Goal: Task Accomplishment & Management: Manage account settings

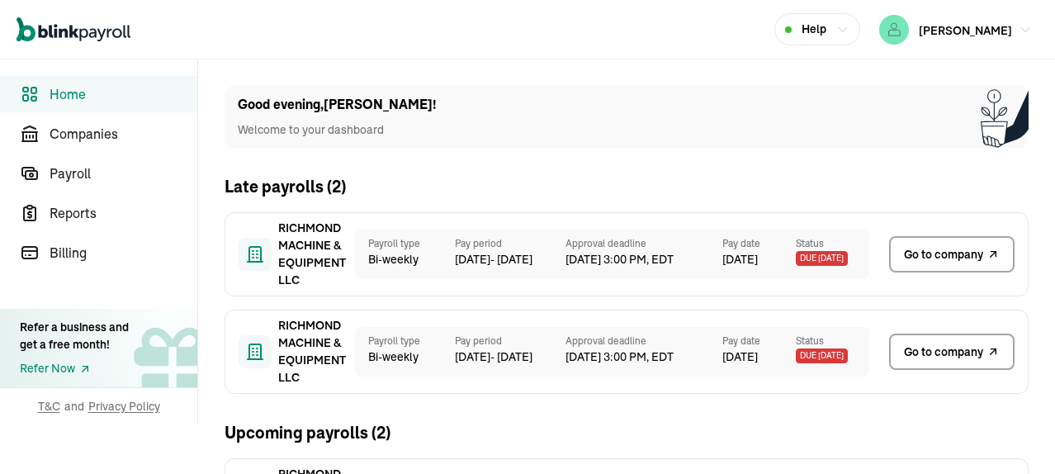
click at [946, 250] on span "Go to company" at bounding box center [943, 254] width 79 height 17
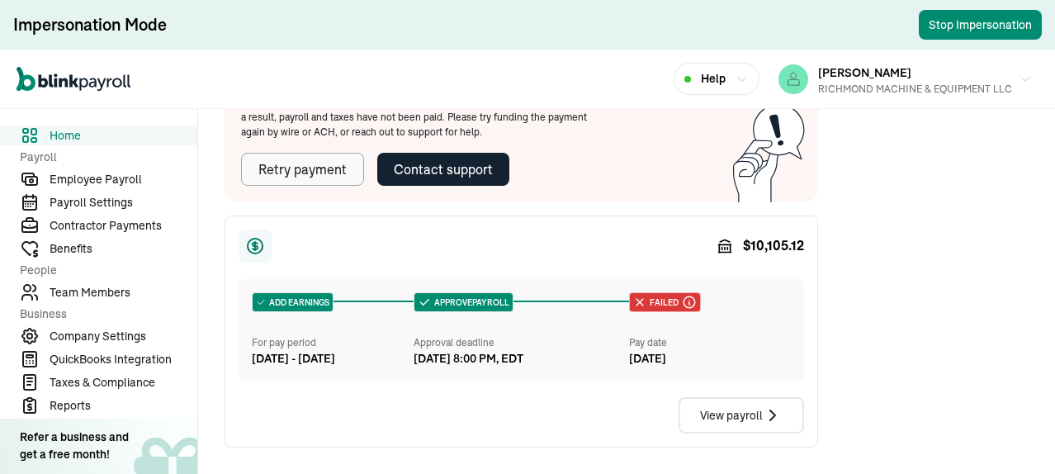
click at [323, 179] on div "Retry payment" at bounding box center [302, 169] width 88 height 20
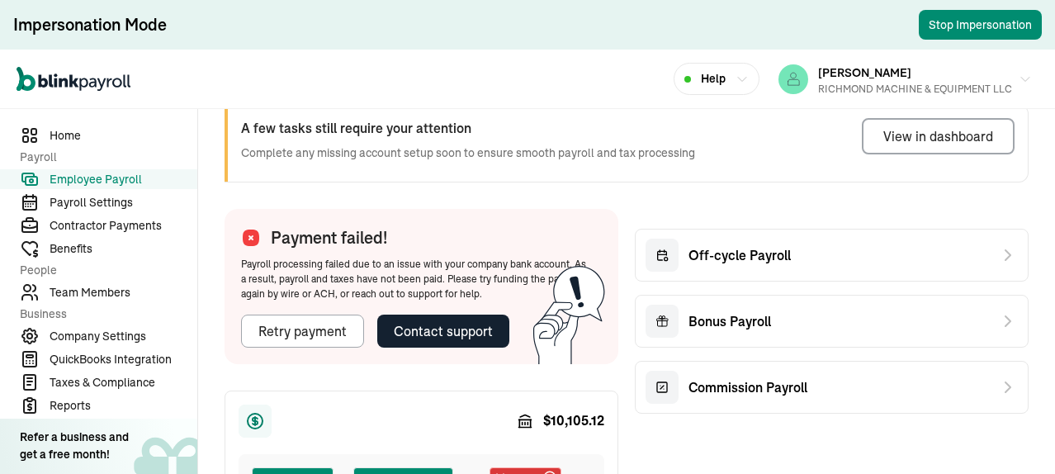
scroll to position [165, 0]
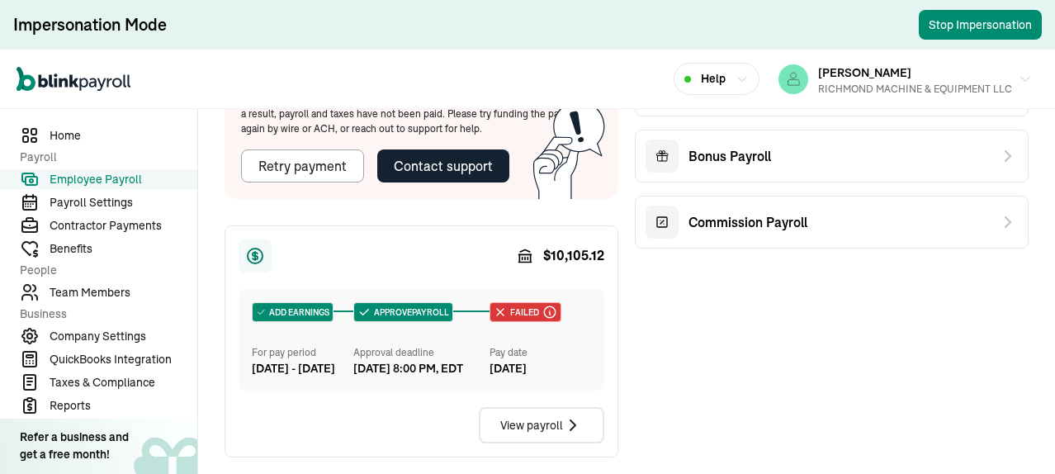
scroll to position [330, 0]
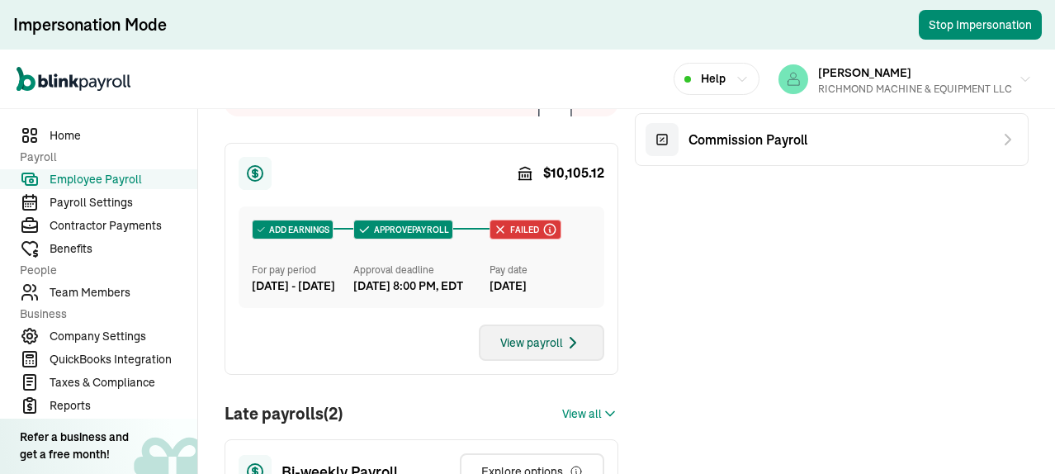
click at [545, 353] on div "View payroll" at bounding box center [541, 343] width 83 height 20
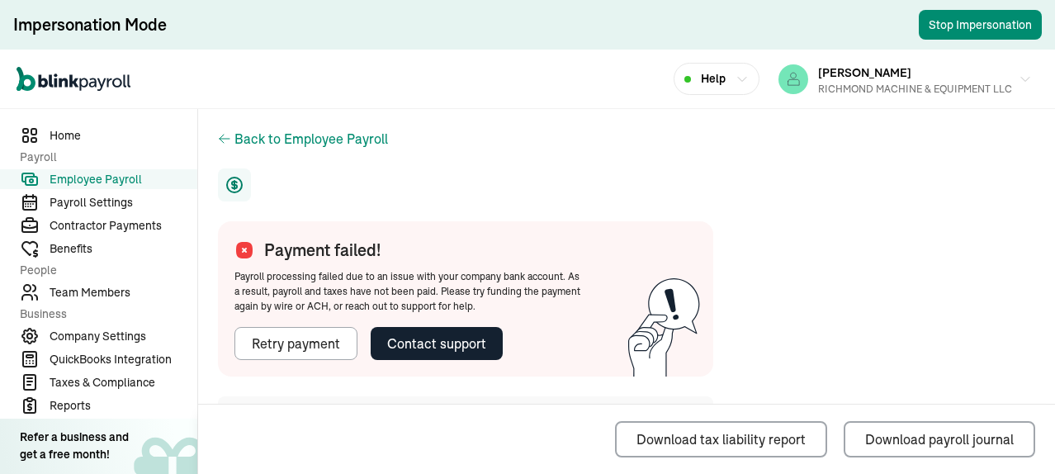
scroll to position [165, 0]
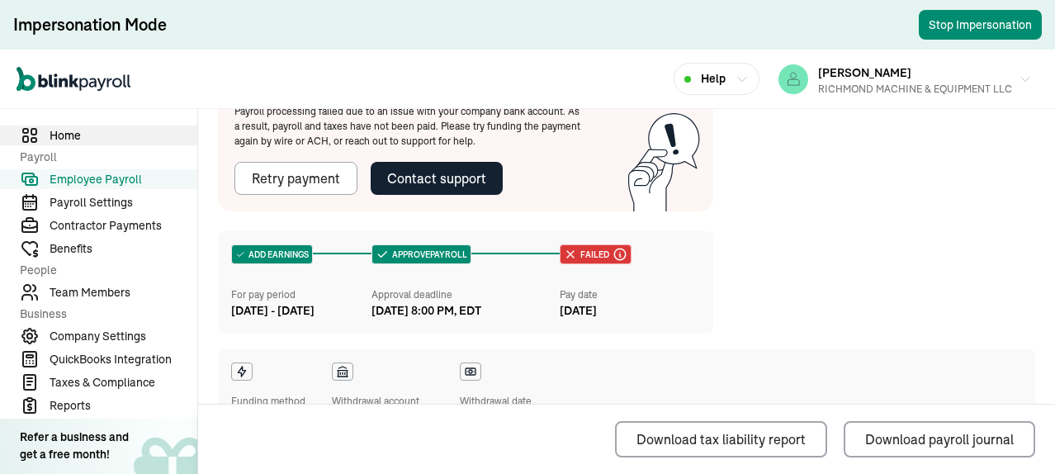
click at [69, 131] on span "Home" at bounding box center [124, 135] width 148 height 17
click at [106, 181] on span "Employee Payroll" at bounding box center [124, 179] width 148 height 17
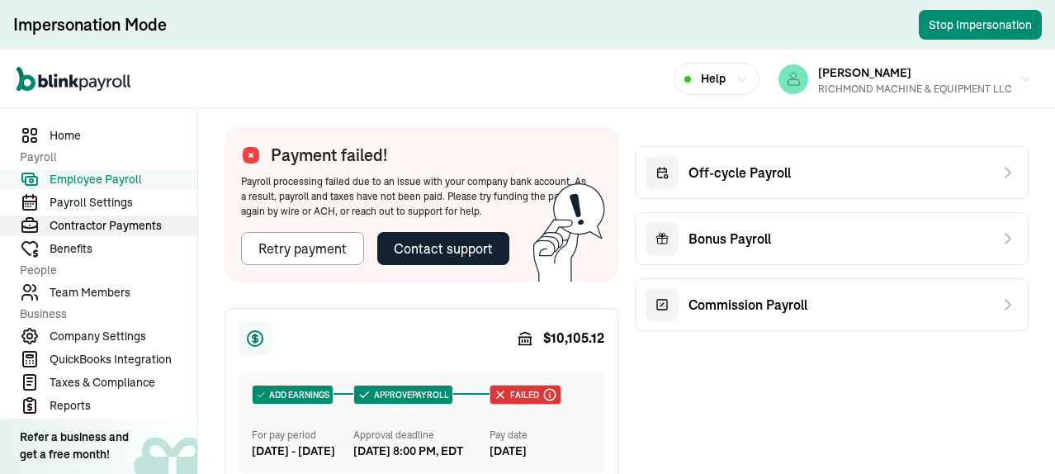
click at [106, 225] on span "Contractor Payments" at bounding box center [124, 225] width 148 height 17
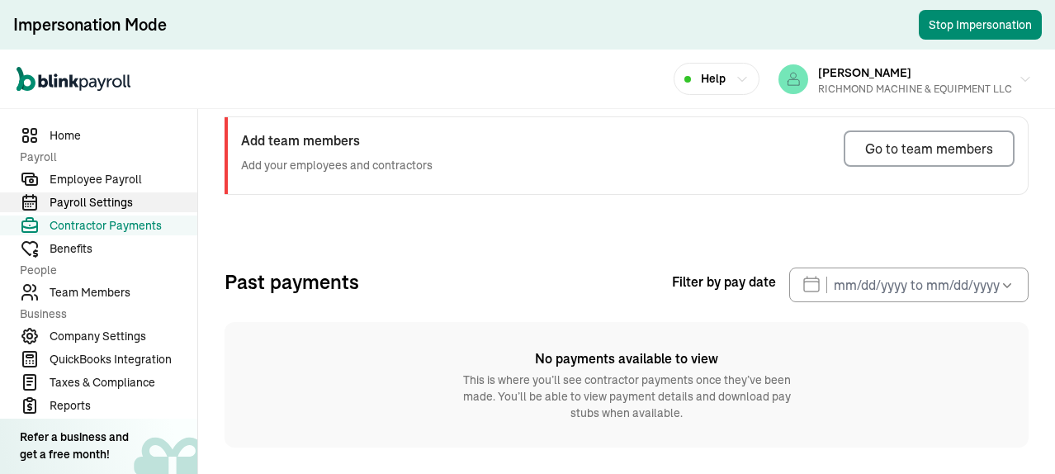
scroll to position [140, 0]
click at [106, 201] on span "Payroll Settings" at bounding box center [124, 202] width 148 height 17
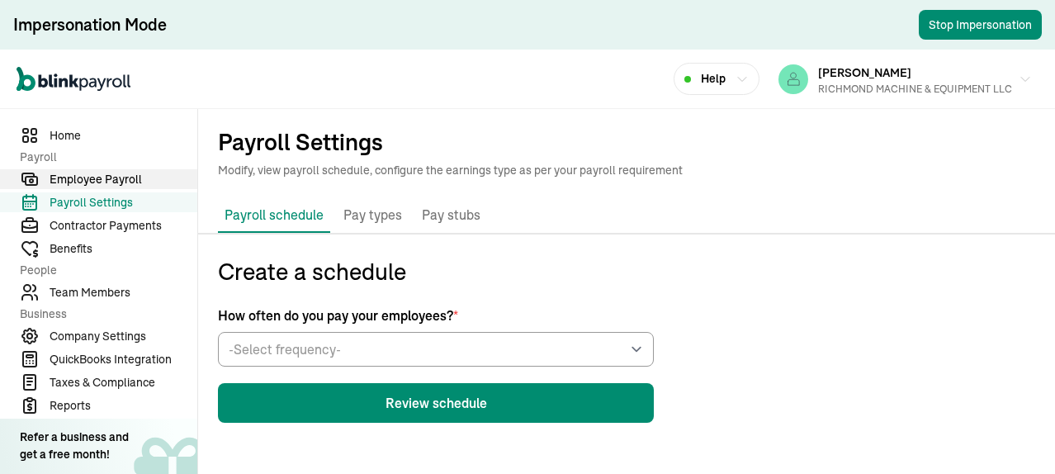
scroll to position [198, 0]
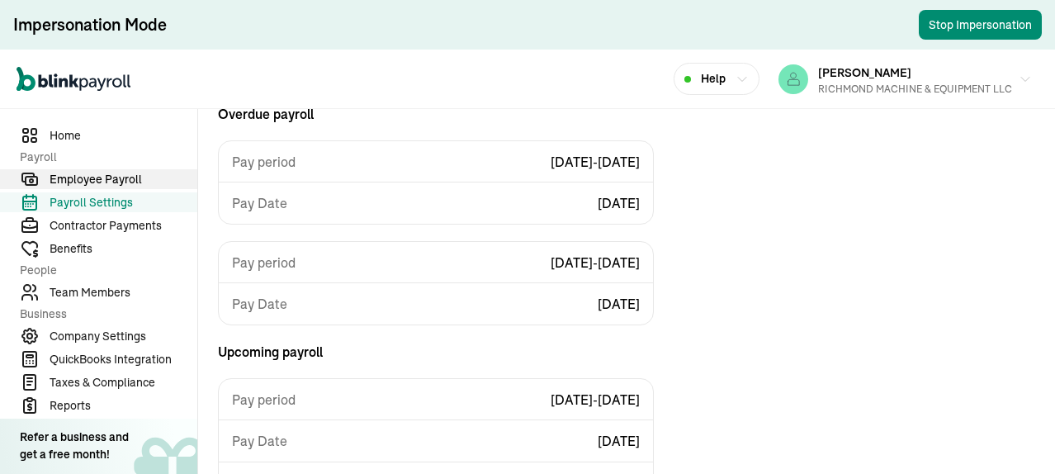
click at [116, 173] on span "Employee Payroll" at bounding box center [124, 179] width 148 height 17
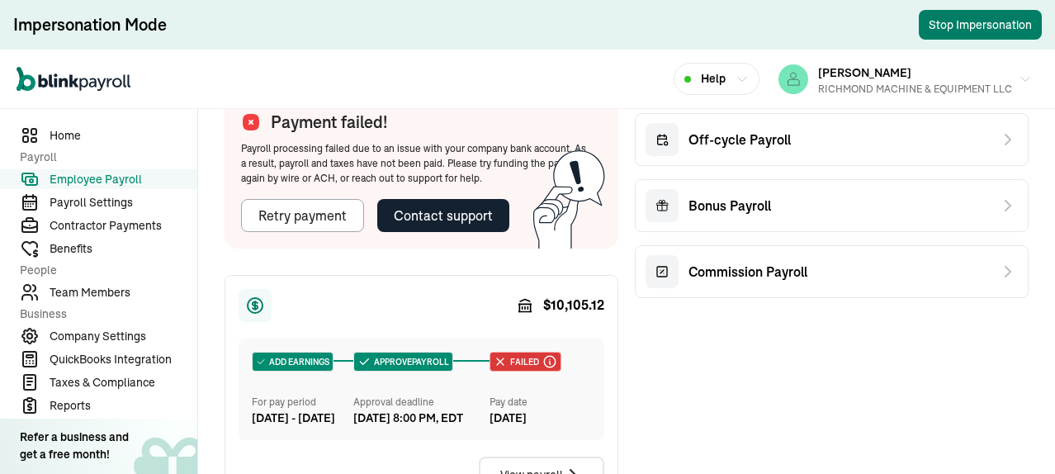
click at [979, 28] on button "Stop Impersonation" at bounding box center [980, 25] width 123 height 30
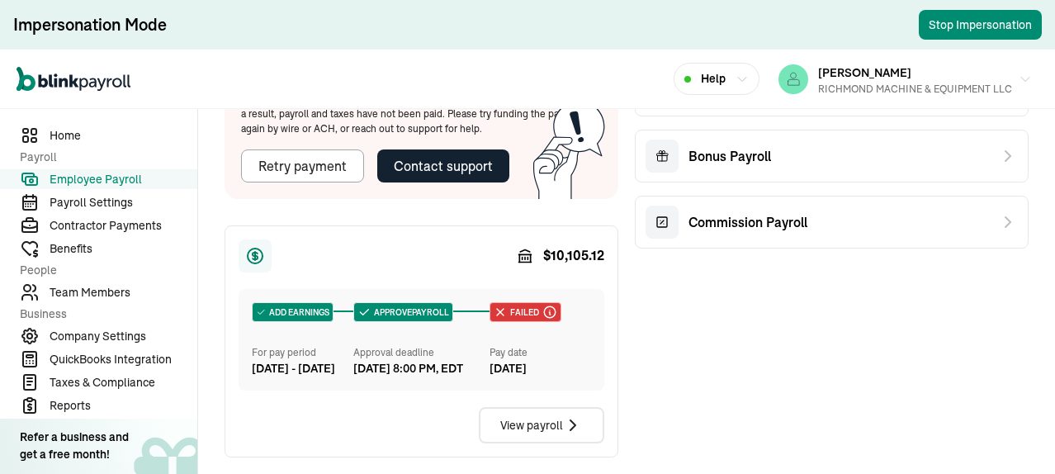
scroll to position [330, 0]
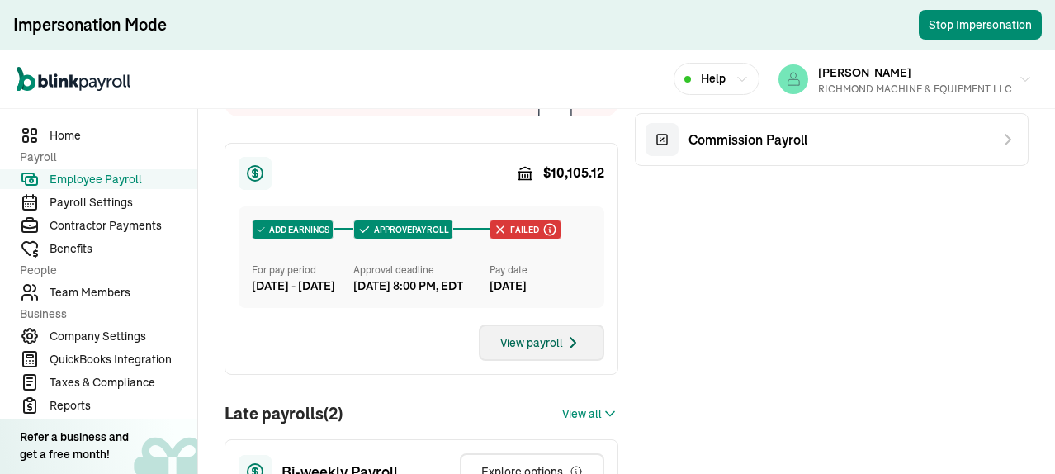
click at [545, 353] on div "View payroll" at bounding box center [541, 343] width 83 height 20
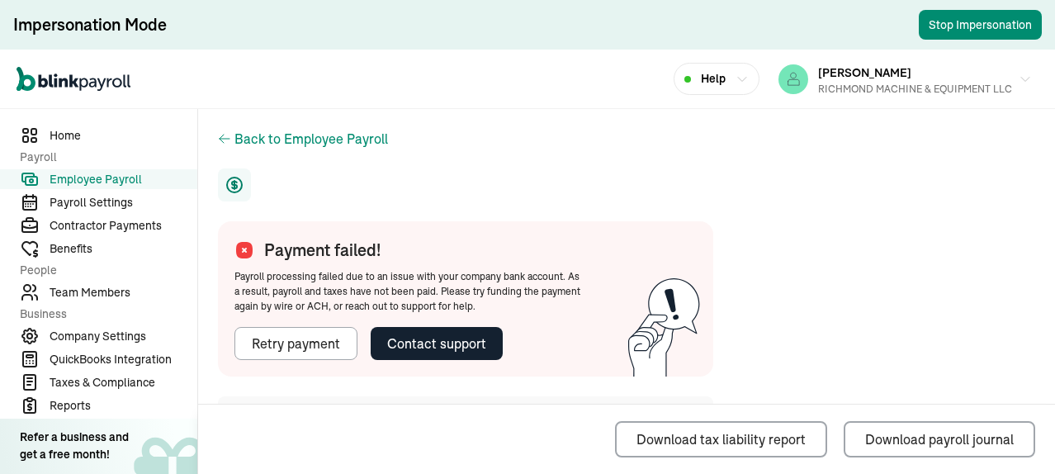
scroll to position [165, 0]
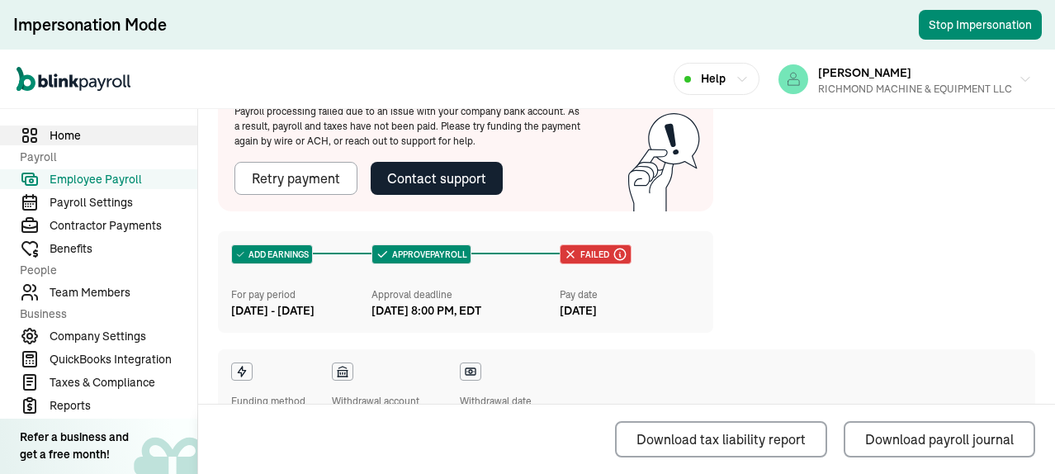
click at [69, 131] on span "Home" at bounding box center [124, 135] width 148 height 17
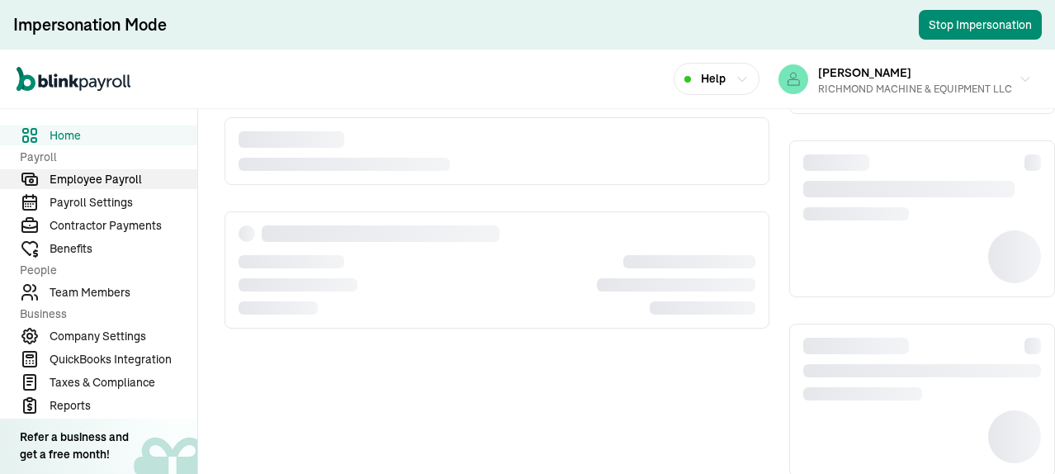
click at [106, 181] on span "Employee Payroll" at bounding box center [124, 179] width 148 height 17
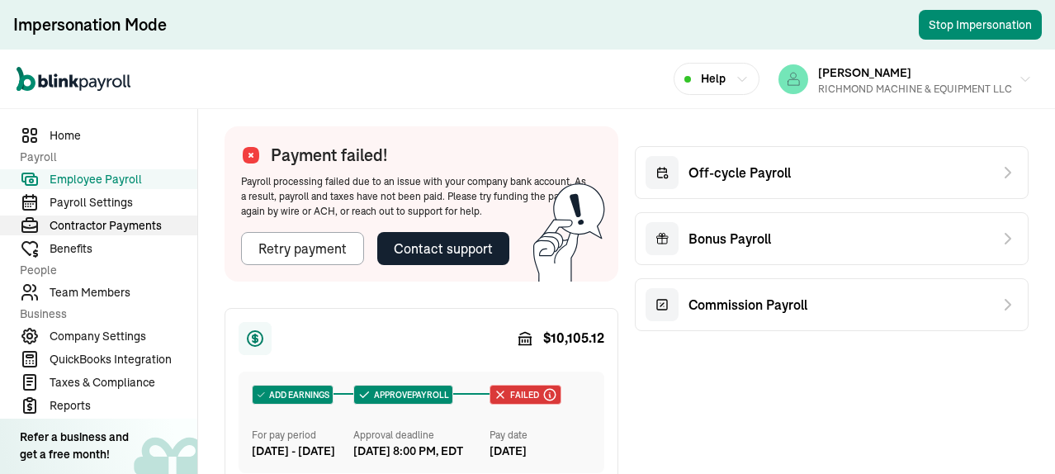
click at [106, 225] on span "Contractor Payments" at bounding box center [124, 225] width 148 height 17
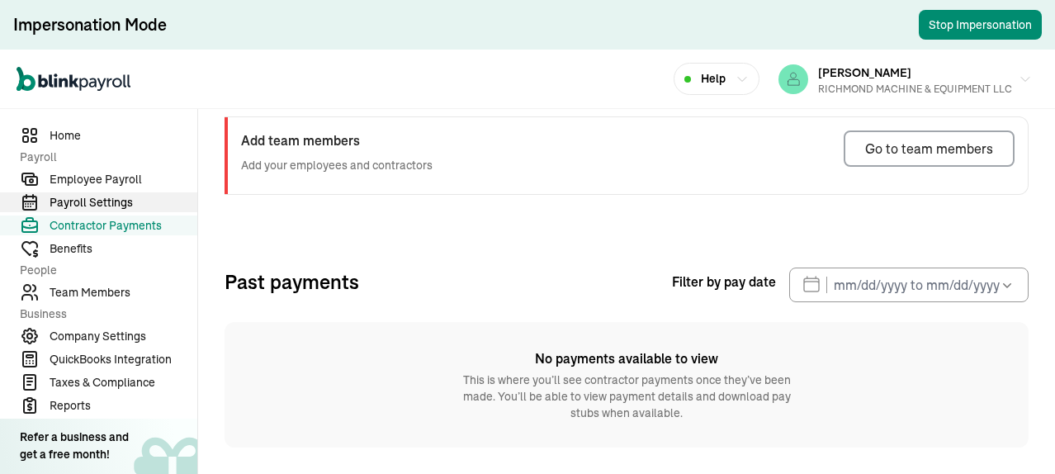
scroll to position [140, 0]
click at [106, 201] on span "Payroll Settings" at bounding box center [124, 202] width 148 height 17
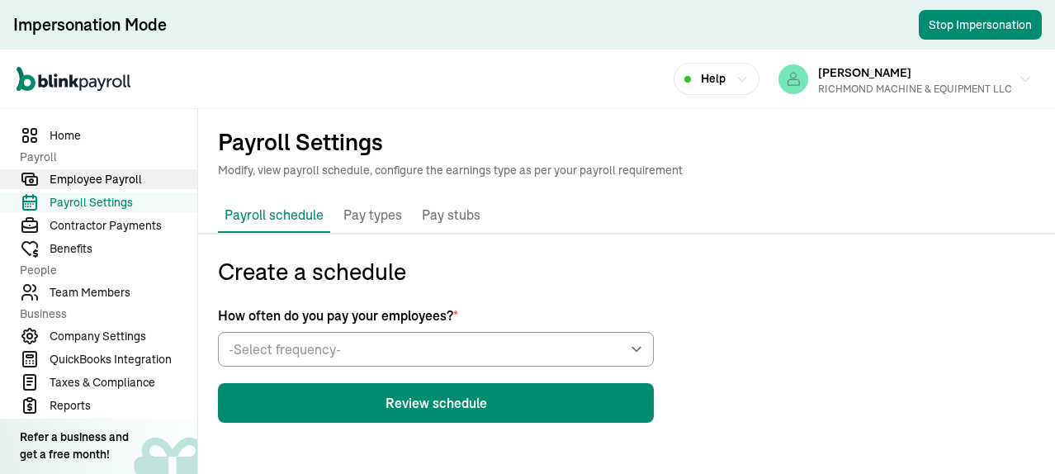
scroll to position [198, 0]
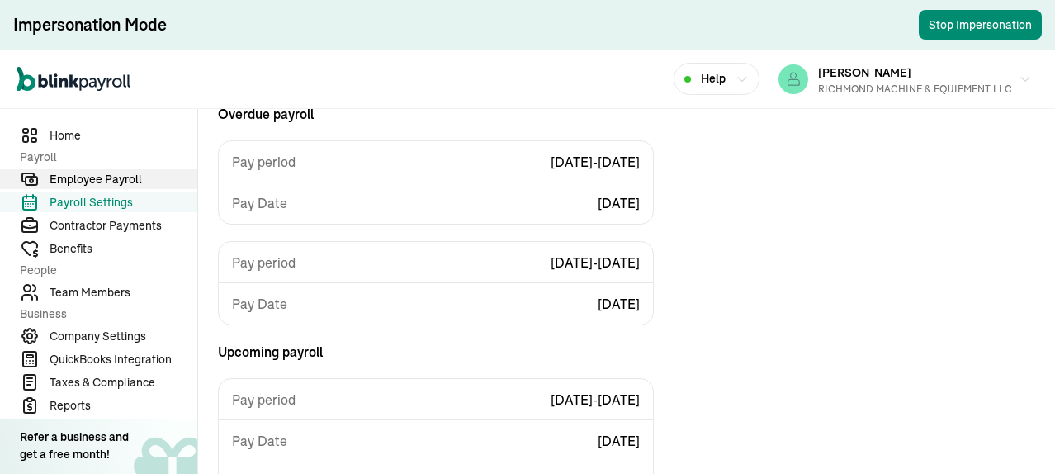
click at [116, 173] on span "Employee Payroll" at bounding box center [124, 179] width 148 height 17
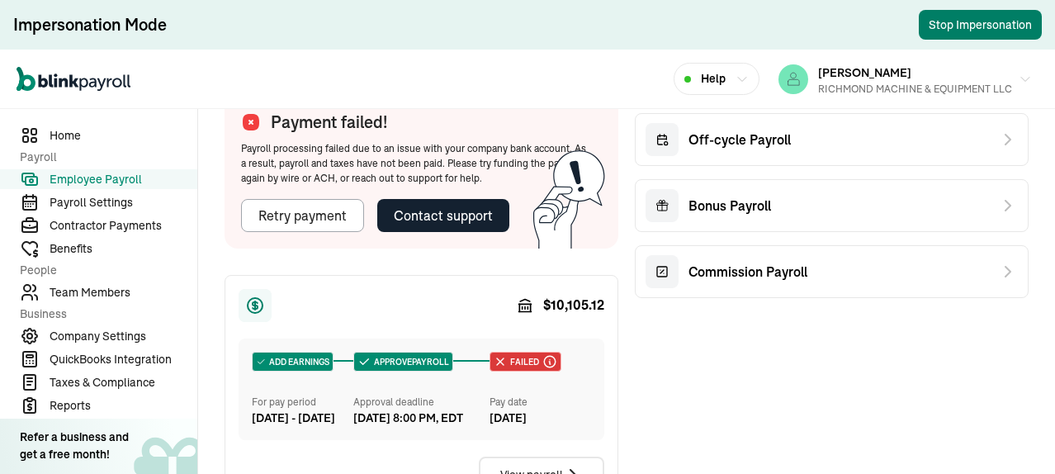
click at [979, 28] on button "Stop Impersonation" at bounding box center [980, 25] width 123 height 30
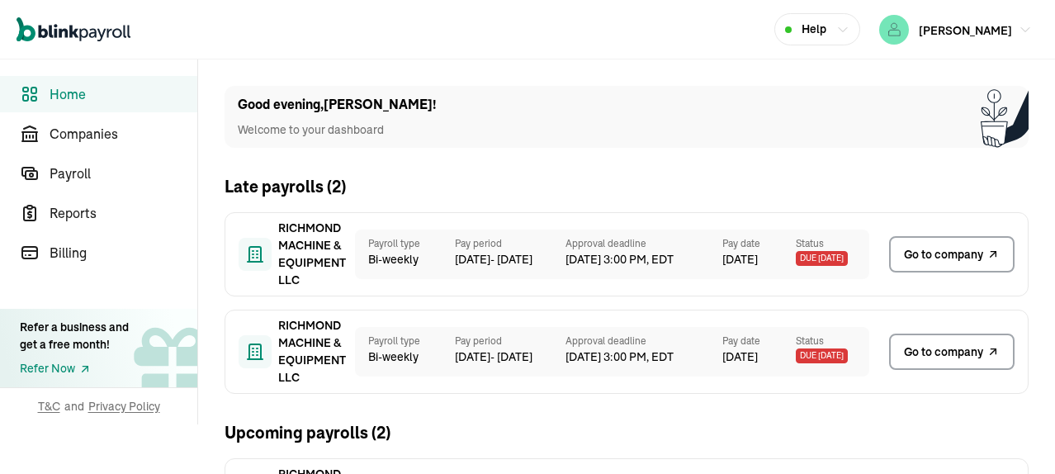
click at [937, 354] on span "Go to company" at bounding box center [943, 351] width 79 height 17
click at [921, 354] on span "Go to company" at bounding box center [943, 351] width 79 height 17
click at [937, 354] on span "Go to company" at bounding box center [943, 351] width 79 height 17
click at [921, 354] on span "Go to company" at bounding box center [943, 351] width 79 height 17
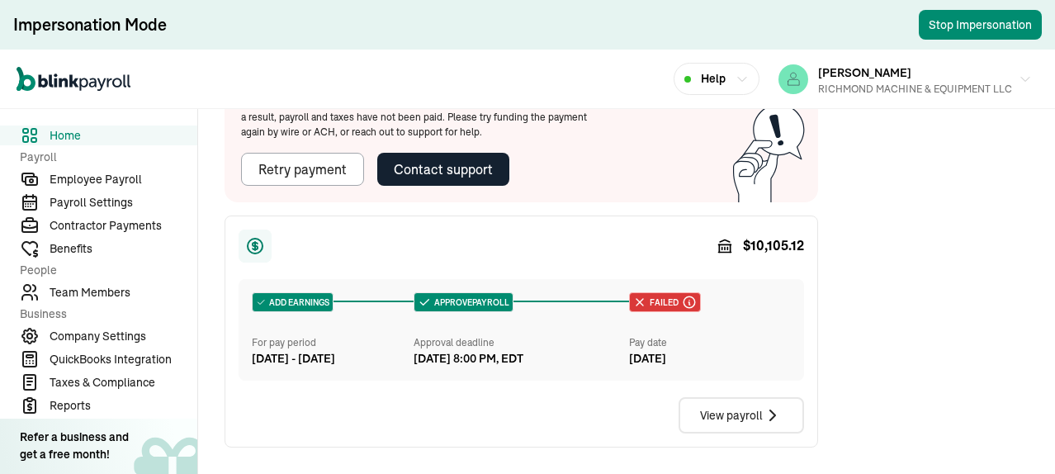
scroll to position [330, 0]
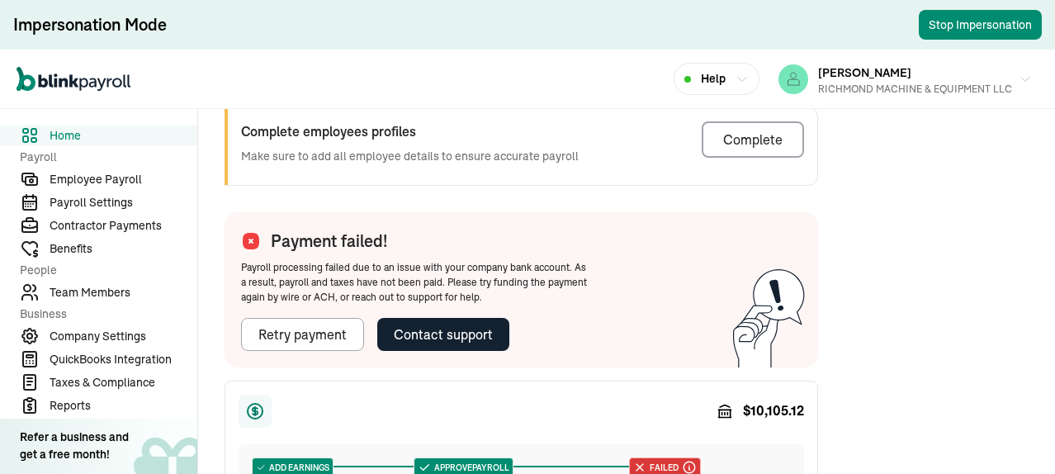
click at [307, 339] on div "Retry payment" at bounding box center [302, 334] width 88 height 20
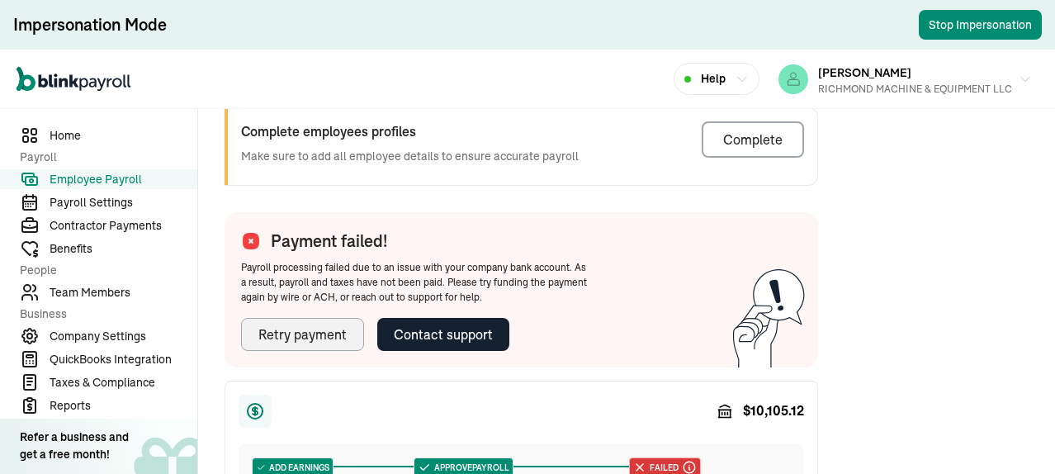
click at [734, 346] on icon at bounding box center [744, 351] width 21 height 50
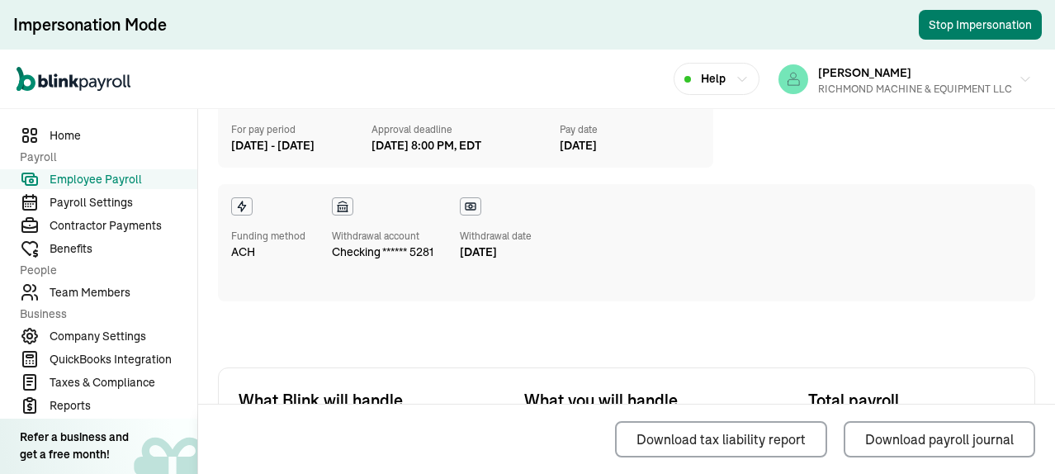
scroll to position [248, 0]
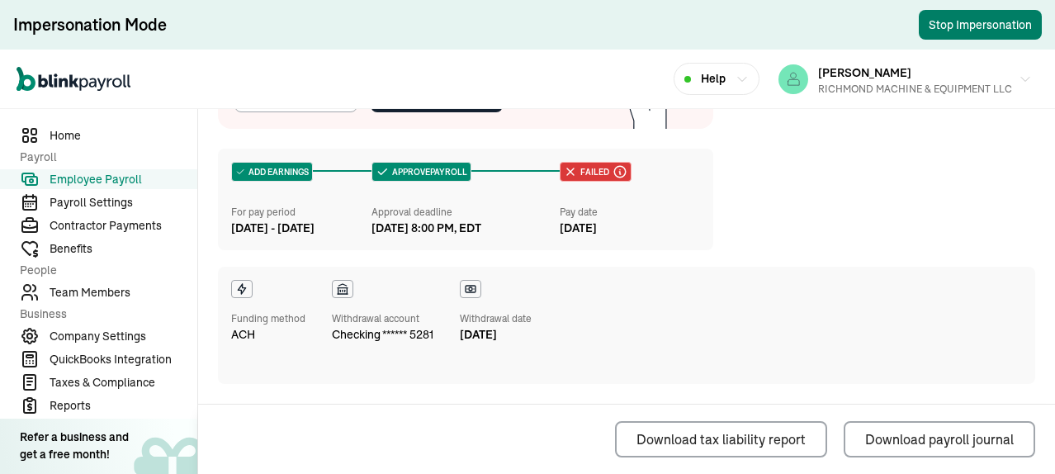
click at [958, 30] on button "Stop Impersonation" at bounding box center [980, 25] width 123 height 30
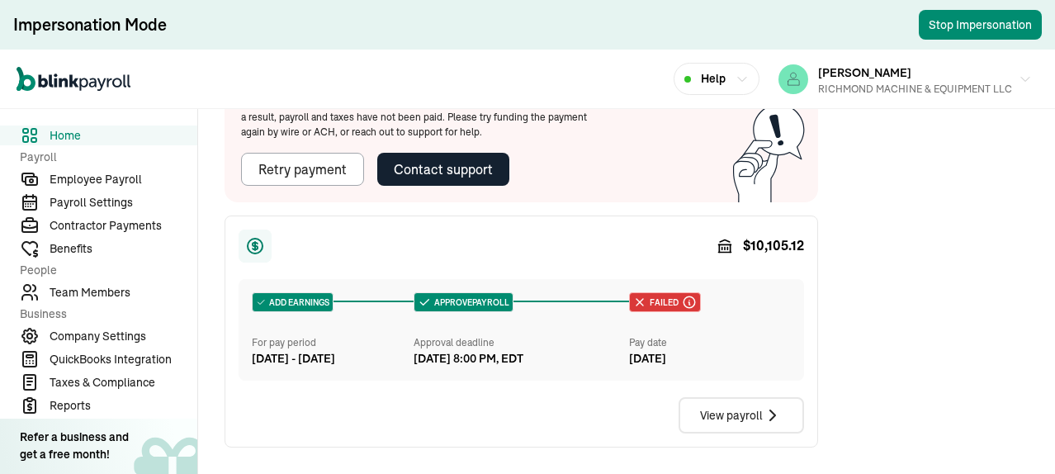
scroll to position [330, 0]
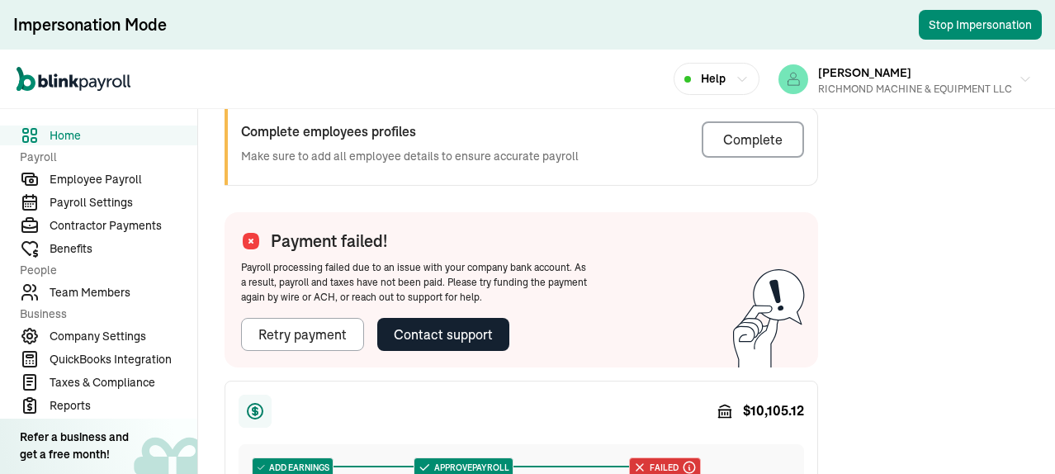
click at [307, 339] on div "Retry payment" at bounding box center [302, 334] width 88 height 20
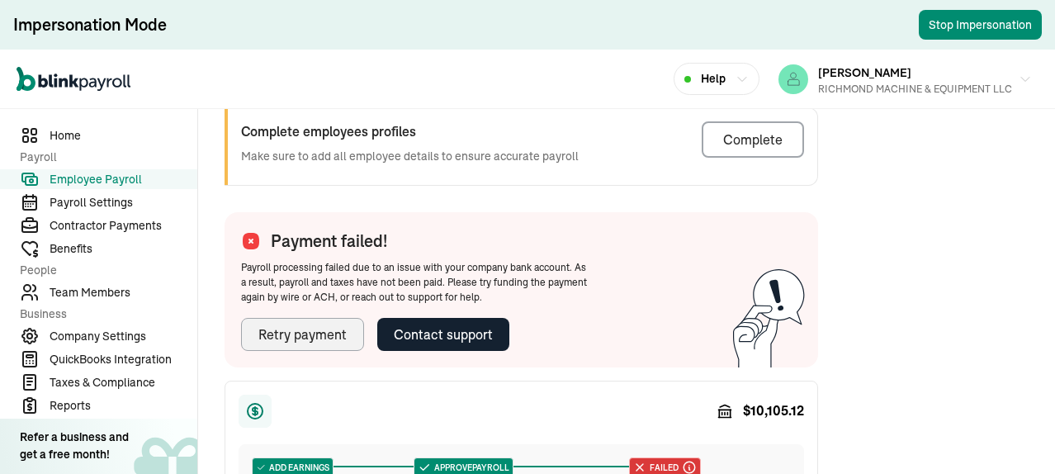
click at [734, 346] on icon at bounding box center [744, 351] width 21 height 50
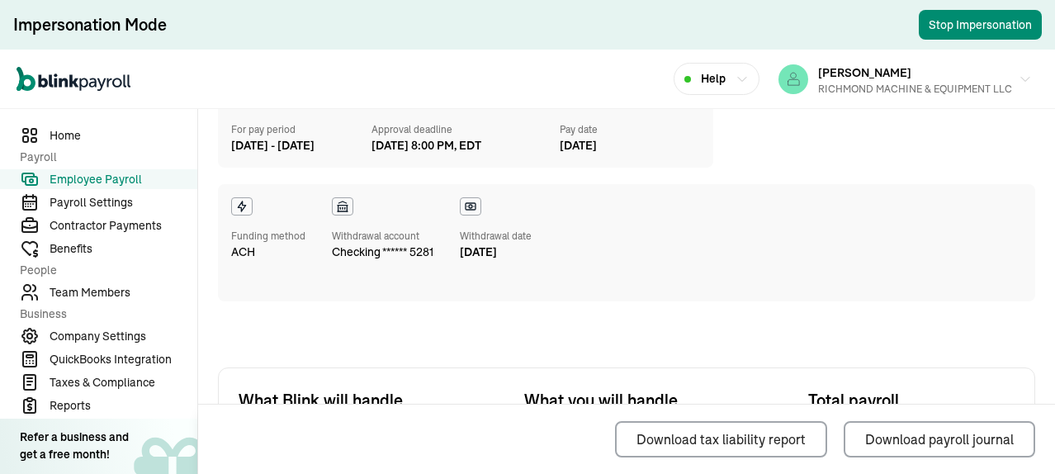
scroll to position [248, 0]
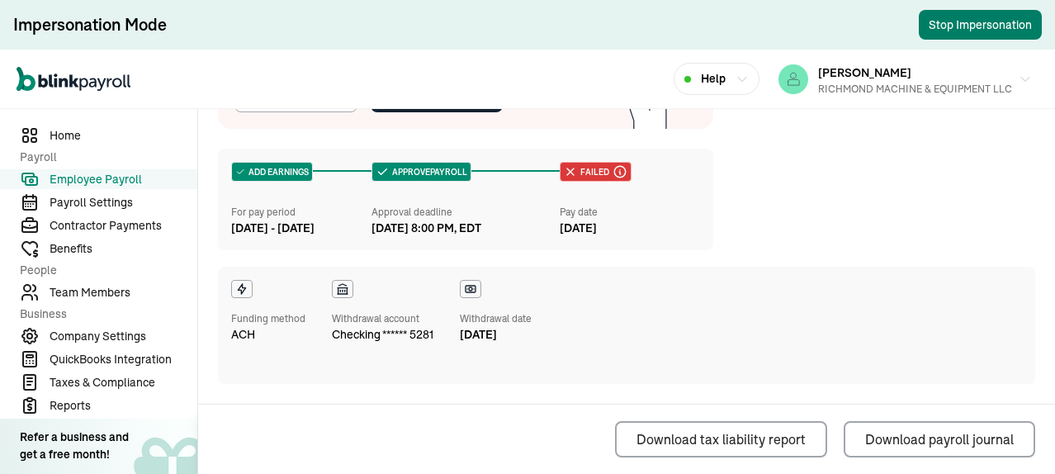
click at [958, 30] on button "Stop Impersonation" at bounding box center [980, 25] width 123 height 30
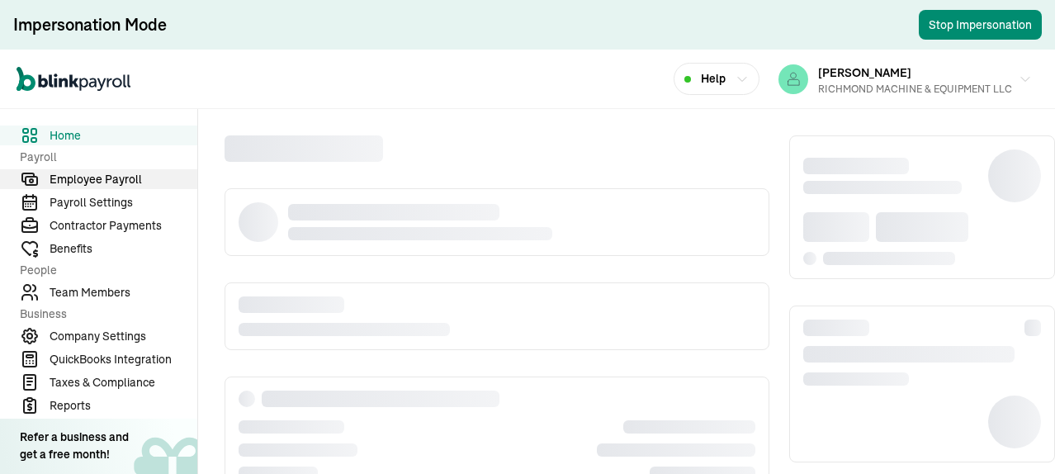
click at [99, 174] on span "Employee Payroll" at bounding box center [124, 179] width 148 height 17
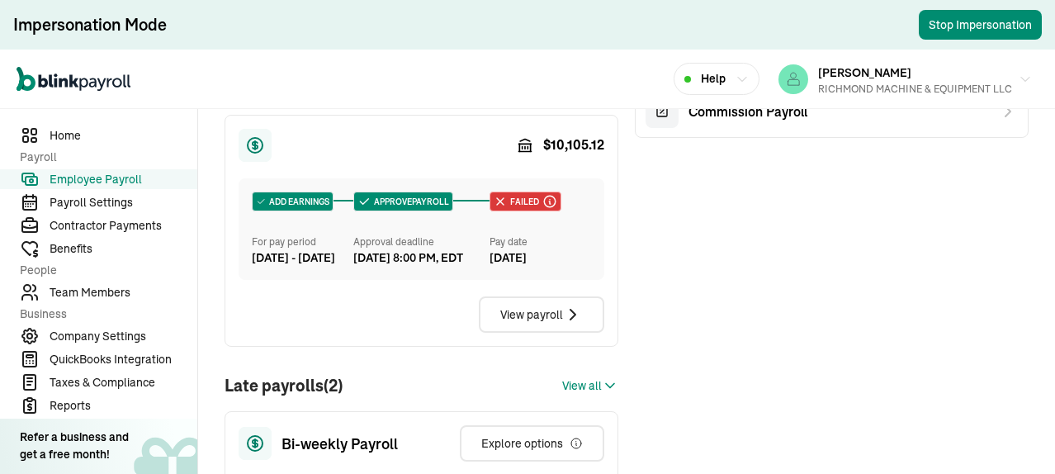
scroll to position [111, 0]
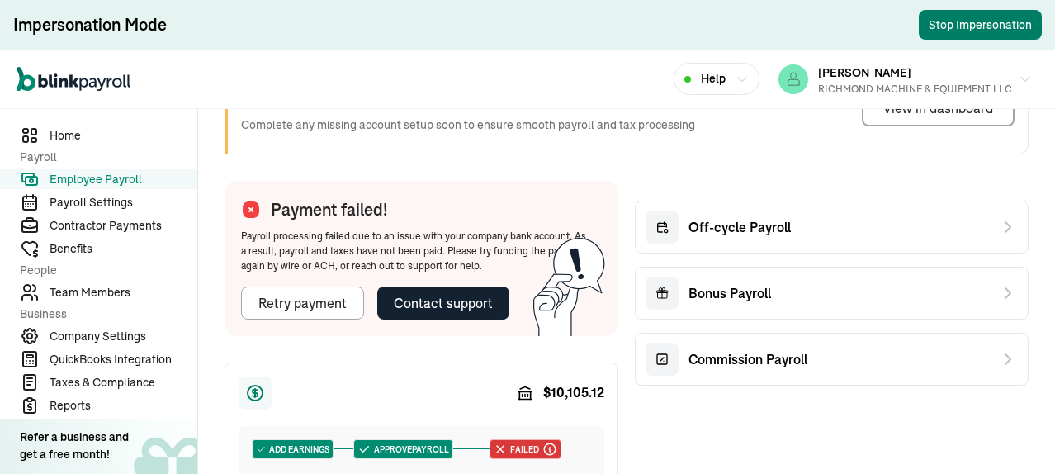
click at [965, 33] on button "Stop Impersonation" at bounding box center [980, 25] width 123 height 30
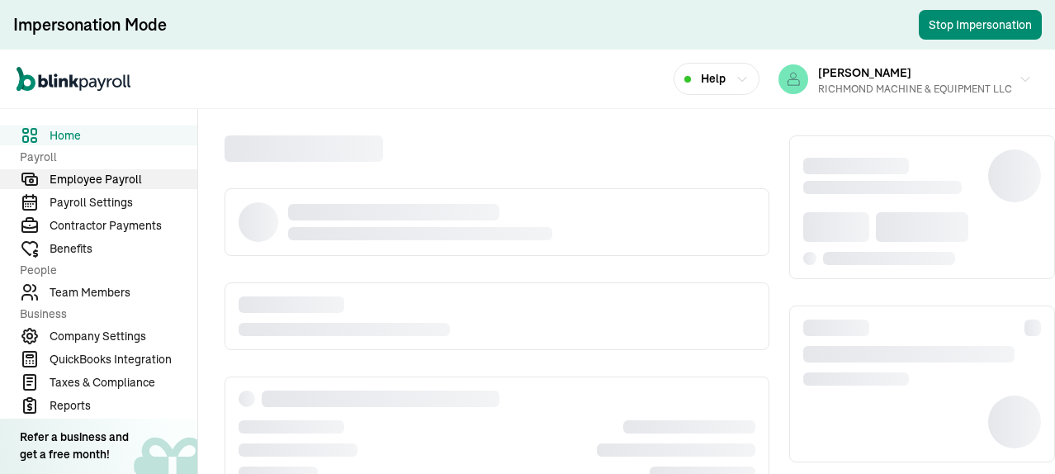
click at [99, 174] on span "Employee Payroll" at bounding box center [124, 179] width 148 height 17
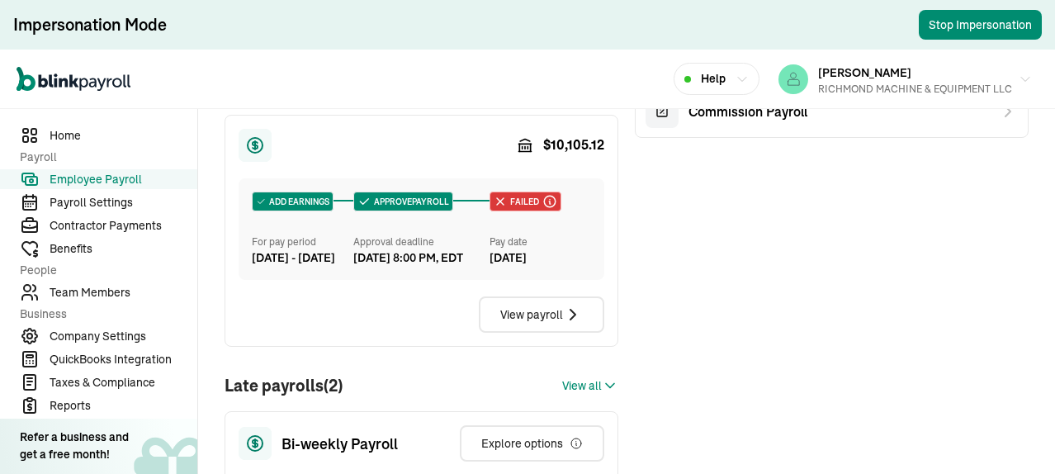
scroll to position [111, 0]
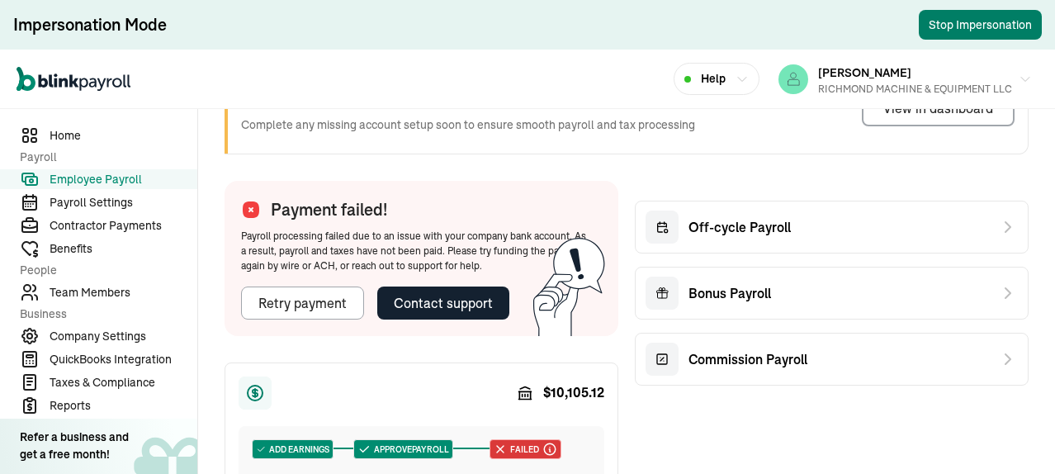
click at [965, 33] on button "Stop Impersonation" at bounding box center [980, 25] width 123 height 30
